Goal: Information Seeking & Learning: Learn about a topic

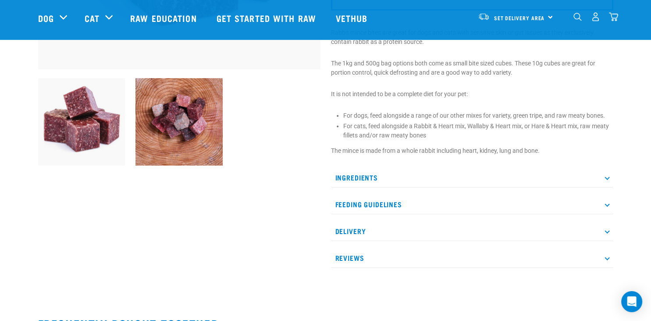
scroll to position [278, 0]
click at [609, 175] on icon at bounding box center [607, 177] width 5 height 5
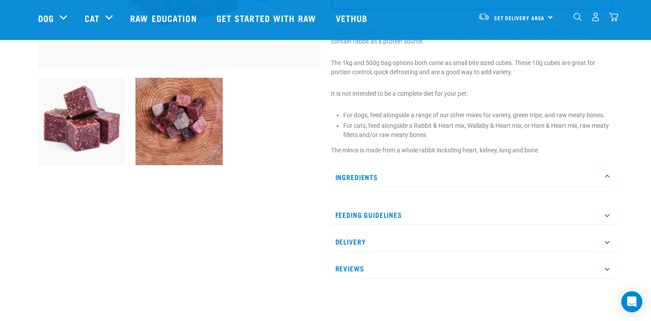
click at [609, 175] on icon at bounding box center [607, 177] width 5 height 5
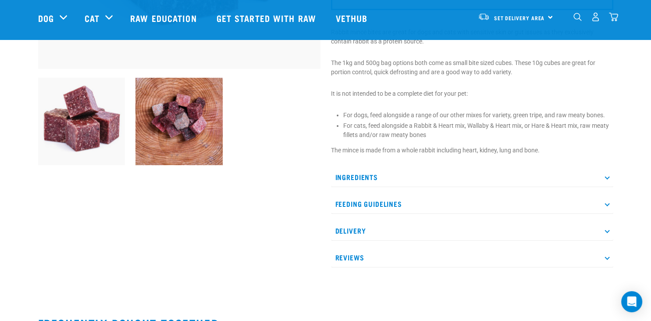
click at [609, 175] on icon at bounding box center [607, 177] width 5 height 5
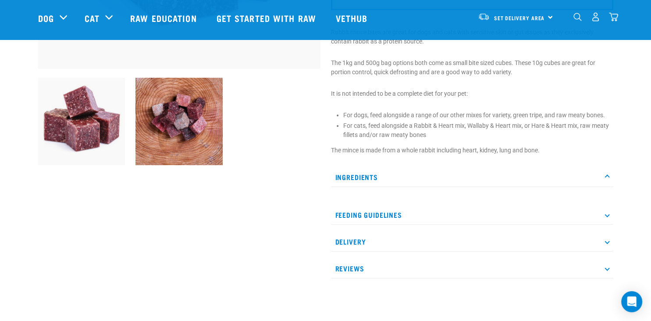
click at [604, 214] on p "Feeding Guidelines" at bounding box center [472, 215] width 282 height 20
click at [350, 215] on p "Feeding Guidelines" at bounding box center [472, 215] width 282 height 20
click at [350, 214] on p "Feeding Guidelines" at bounding box center [472, 215] width 282 height 20
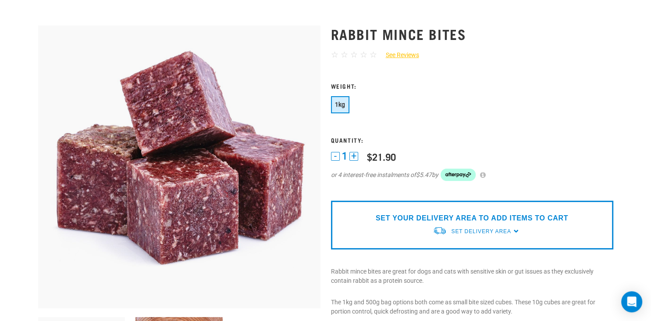
scroll to position [139, 0]
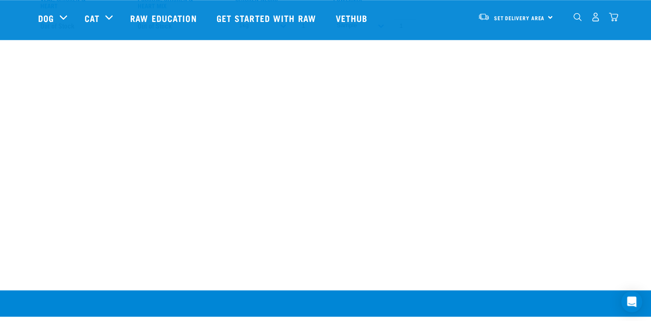
scroll to position [741, 0]
